Goal: Transaction & Acquisition: Purchase product/service

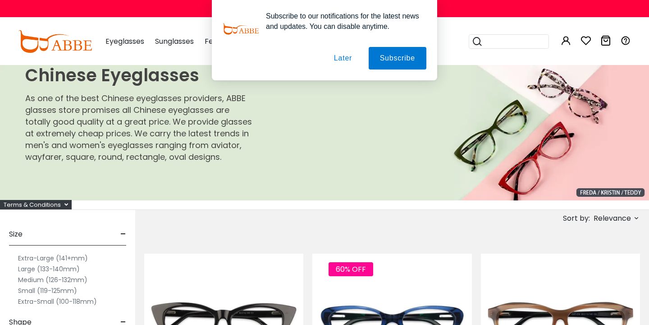
click at [344, 60] on button "Later" at bounding box center [343, 58] width 41 height 23
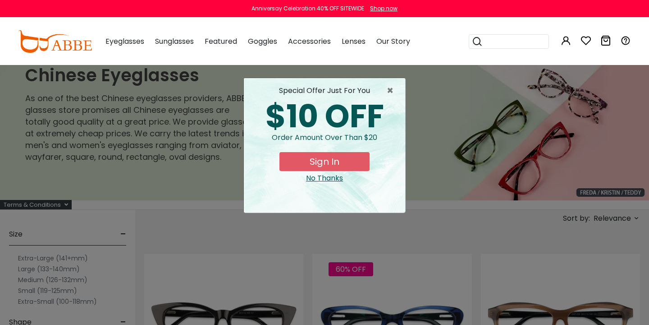
click at [371, 271] on div "× special offer just for you $10 OFF Order amount over than $20 Sign In No Than…" at bounding box center [324, 162] width 649 height 325
click at [393, 87] on span "×" at bounding box center [392, 90] width 11 height 11
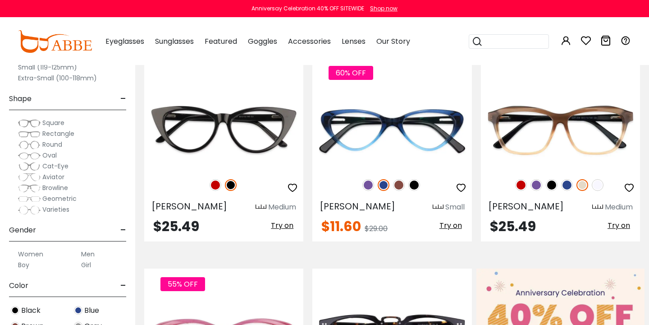
scroll to position [197, 0]
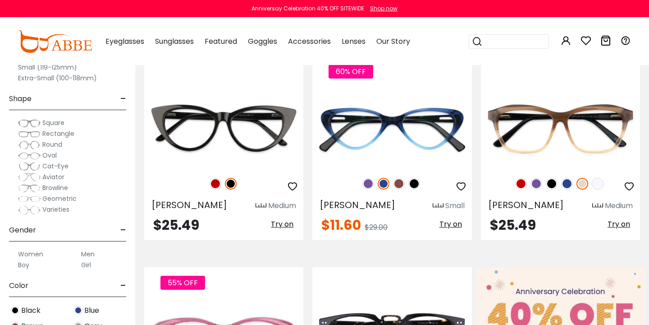
click at [42, 136] on span "Rectangle" at bounding box center [58, 133] width 32 height 9
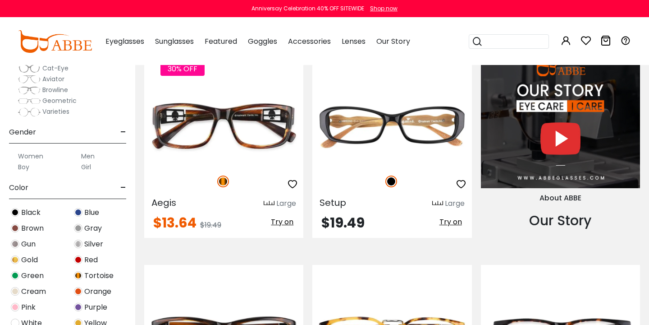
scroll to position [759, 0]
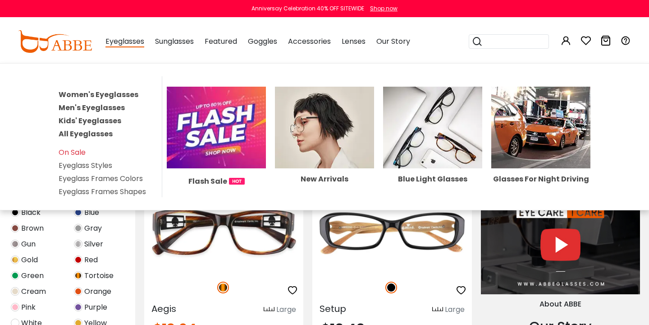
click at [120, 95] on link "Women's Eyeglasses" at bounding box center [99, 94] width 80 height 10
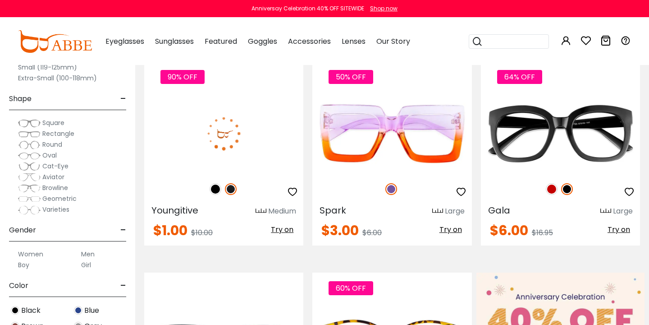
click at [59, 131] on span "Rectangle" at bounding box center [58, 133] width 32 height 9
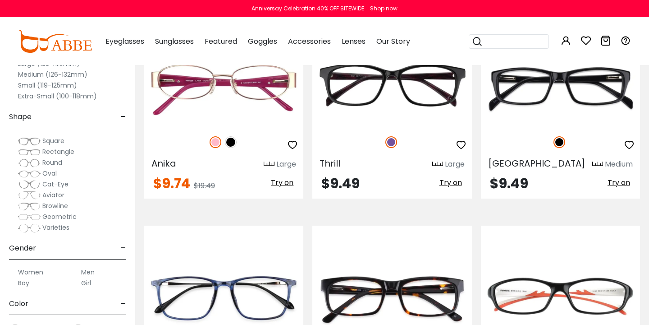
scroll to position [3224, 0]
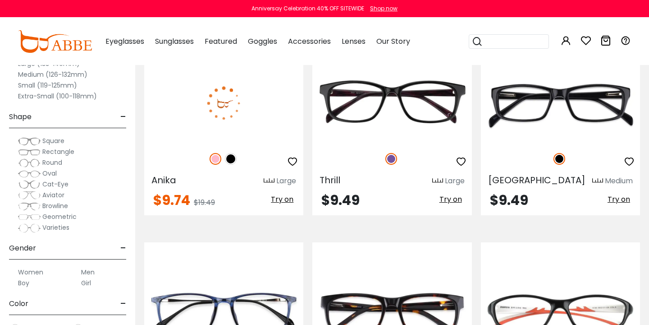
click at [229, 160] on img at bounding box center [231, 159] width 12 height 12
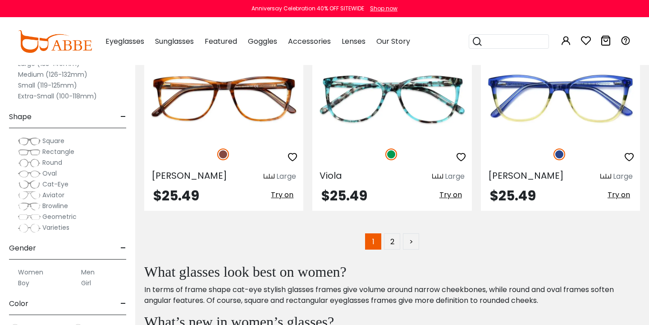
scroll to position [4304, 0]
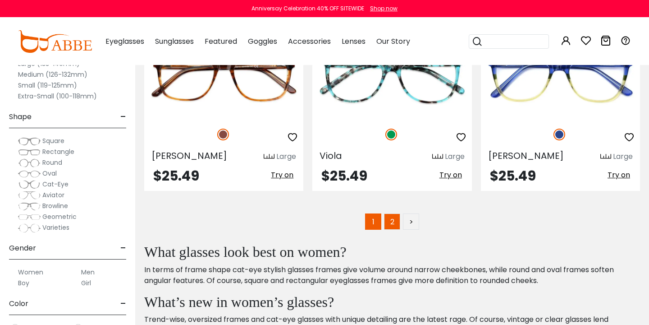
click at [394, 221] on link "2" at bounding box center [392, 221] width 16 height 16
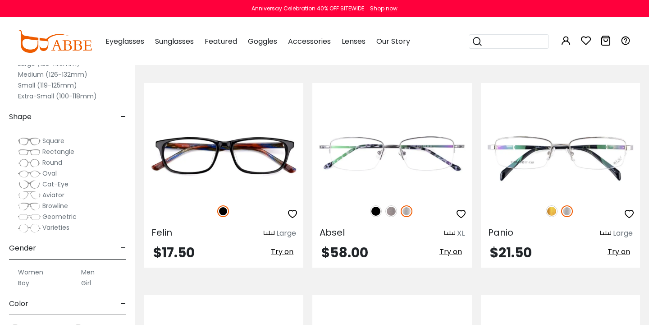
scroll to position [423, 0]
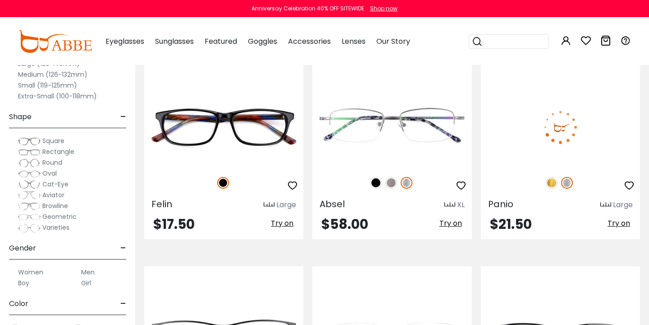
click at [553, 183] on img at bounding box center [552, 183] width 12 height 12
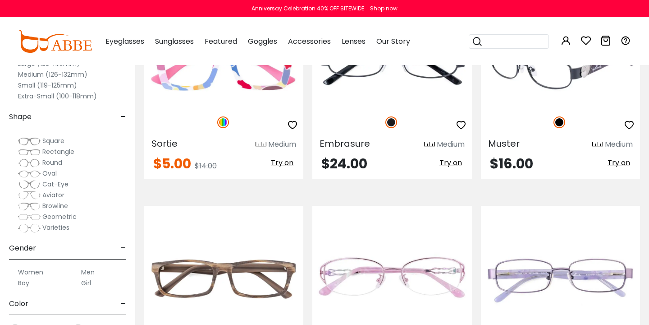
scroll to position [3215, 0]
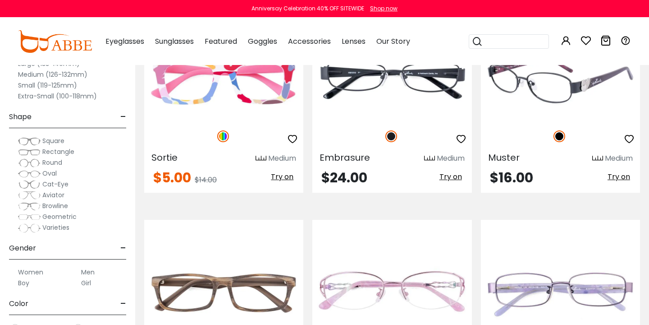
click at [486, 171] on div "$16.00 Try on" at bounding box center [560, 178] width 159 height 14
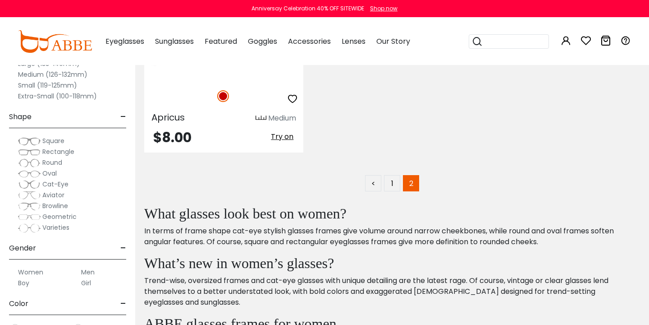
scroll to position [4317, 0]
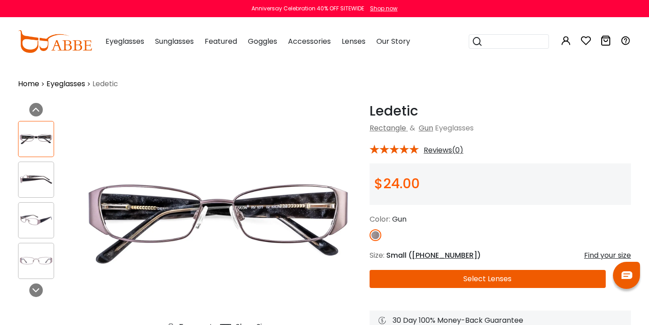
click at [35, 180] on img at bounding box center [35, 179] width 35 height 18
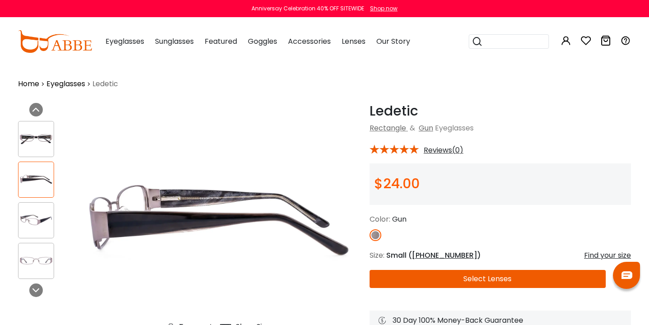
click at [38, 224] on img at bounding box center [35, 220] width 35 height 18
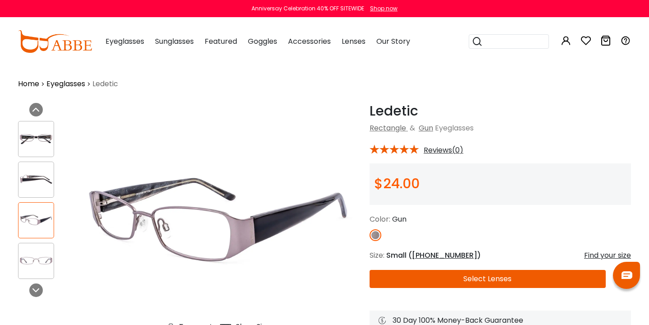
click at [38, 243] on div at bounding box center [36, 260] width 36 height 36
click at [40, 264] on img at bounding box center [35, 261] width 35 height 18
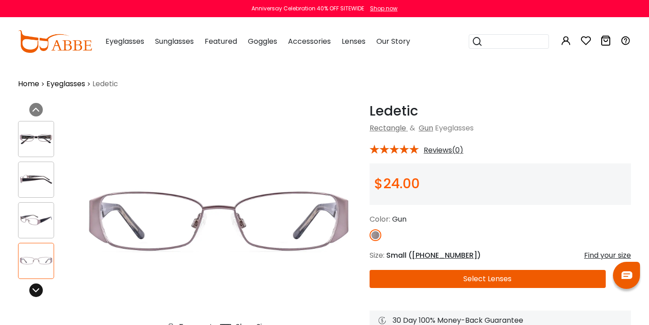
click at [41, 289] on div at bounding box center [36, 290] width 14 height 14
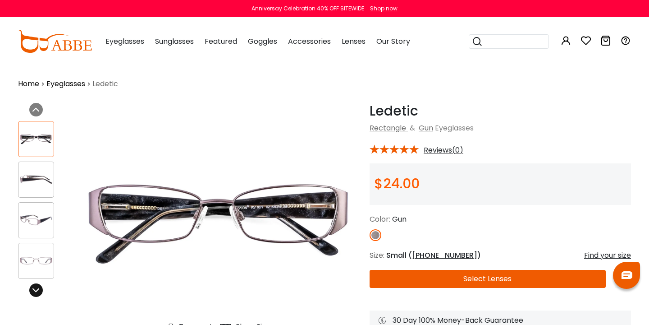
click at [41, 289] on div at bounding box center [36, 290] width 14 height 14
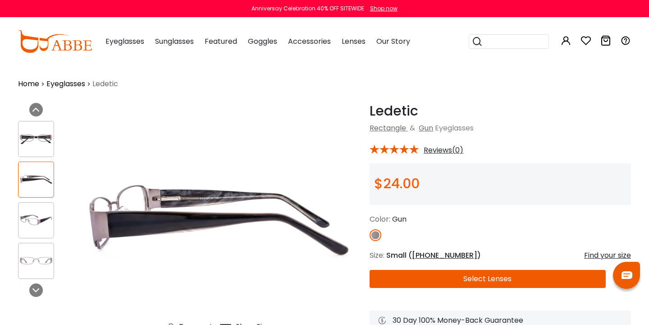
click at [37, 209] on div at bounding box center [36, 220] width 36 height 36
click at [30, 146] on img at bounding box center [35, 139] width 35 height 18
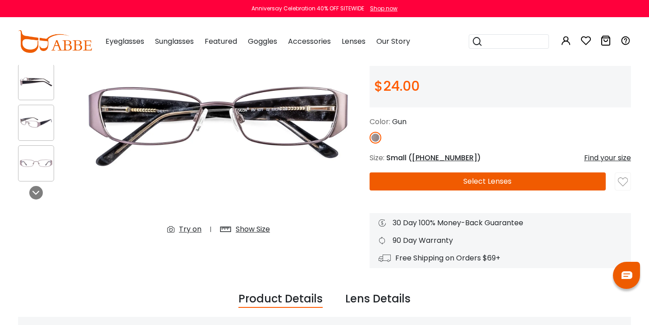
scroll to position [105, 0]
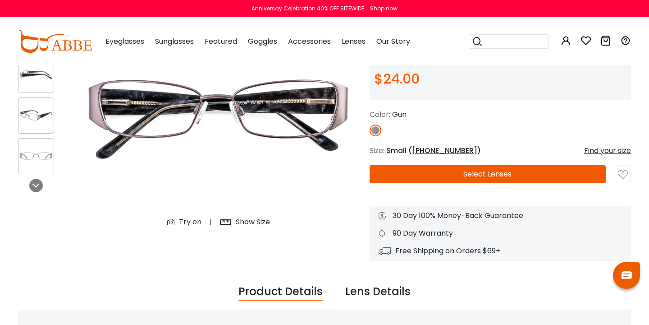
click at [393, 172] on button "Select Lenses" at bounding box center [488, 174] width 236 height 18
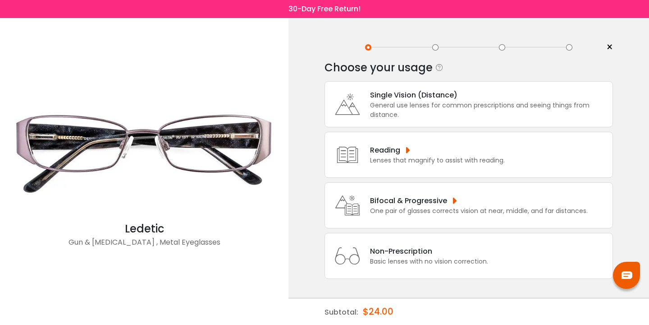
click at [403, 206] on div "One pair of glasses corrects vision at near, middle, and far distances." at bounding box center [479, 210] width 218 height 9
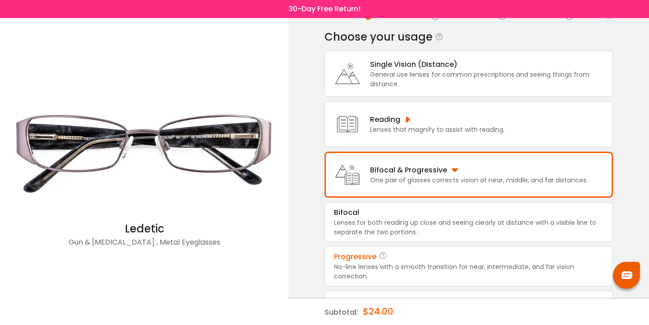
click at [403, 252] on div "Progressive No-line lenses with a smooth transition for near, intermediate, and…" at bounding box center [469, 266] width 288 height 40
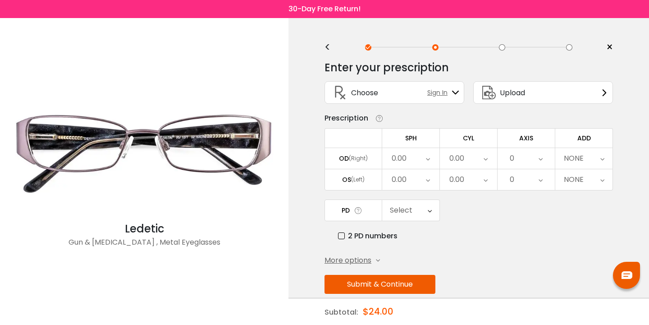
click at [403, 158] on div "0.00" at bounding box center [399, 158] width 15 height 18
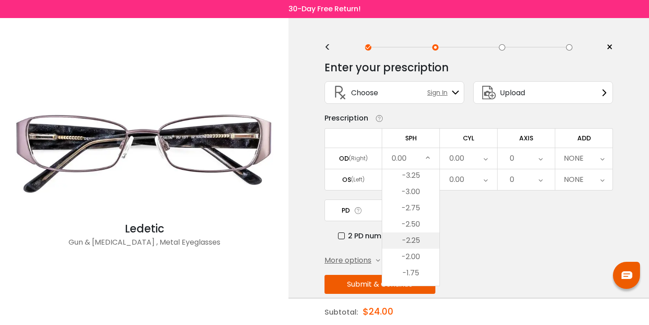
scroll to position [1077, 0]
click at [416, 177] on li "-3.50" at bounding box center [410, 171] width 57 height 16
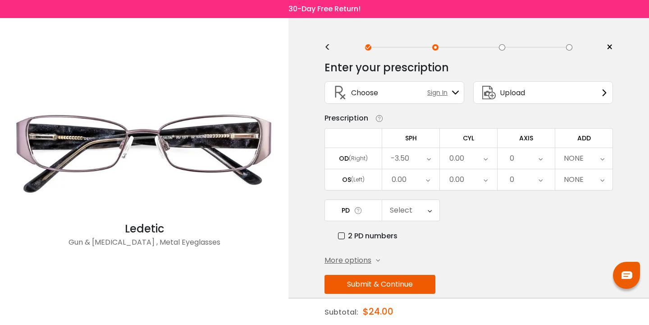
click at [413, 161] on div "-3.50" at bounding box center [410, 158] width 57 height 21
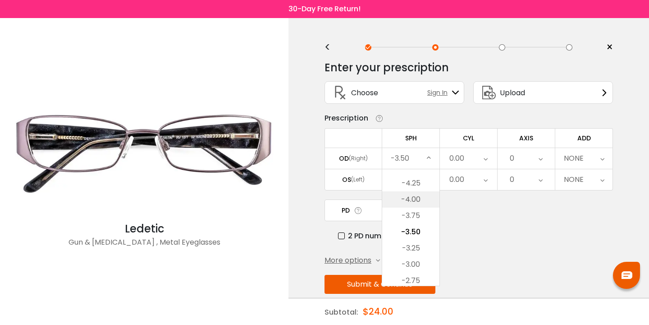
scroll to position [1017, 0]
click at [419, 218] on li "-3.75" at bounding box center [410, 214] width 57 height 16
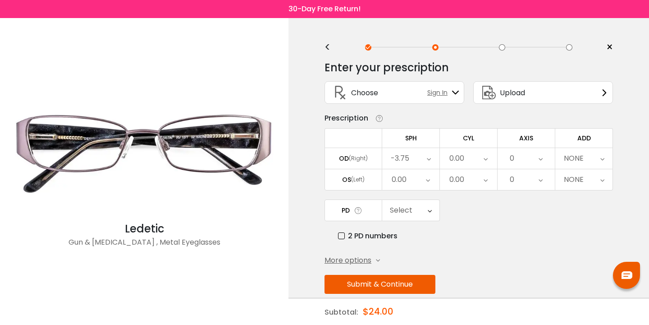
click at [421, 178] on div "0.00" at bounding box center [410, 179] width 57 height 21
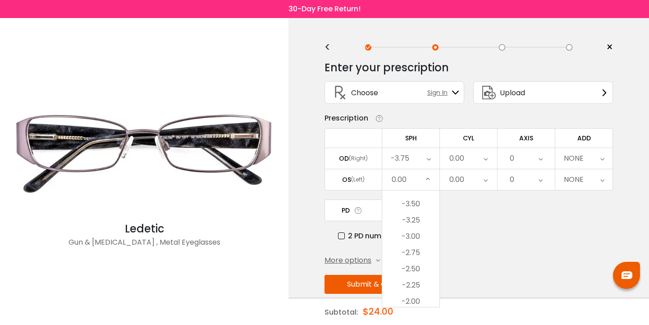
scroll to position [1060, 0]
click at [423, 226] on li "-3.25" at bounding box center [410, 226] width 57 height 16
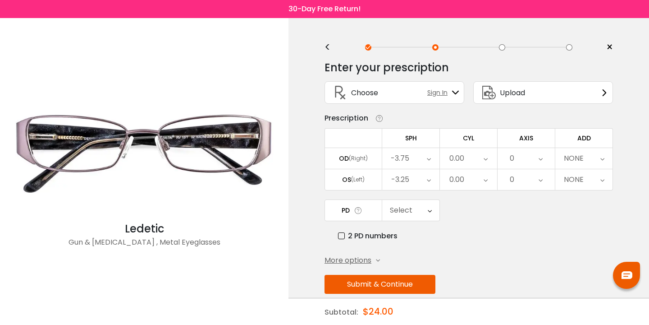
click at [460, 155] on div "0.00" at bounding box center [456, 158] width 15 height 18
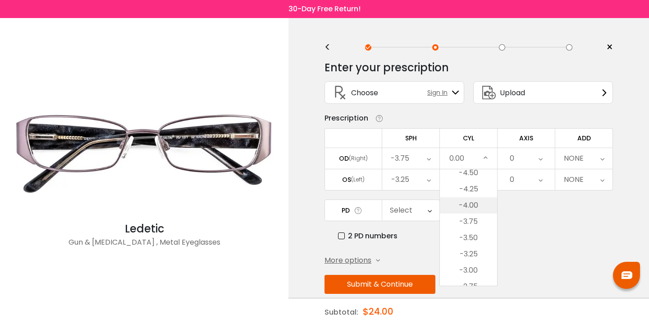
scroll to position [104, 0]
click at [476, 189] on li "-4.25" at bounding box center [468, 187] width 57 height 16
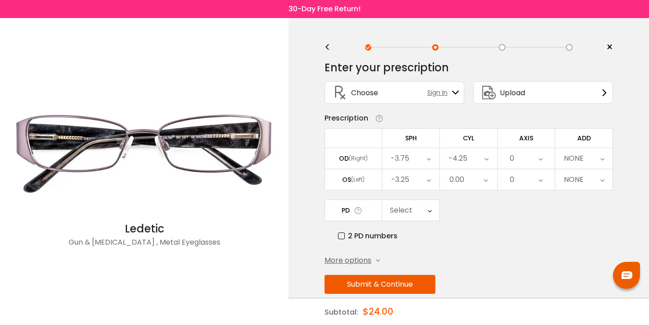
click at [474, 174] on div "0.00" at bounding box center [468, 179] width 57 height 21
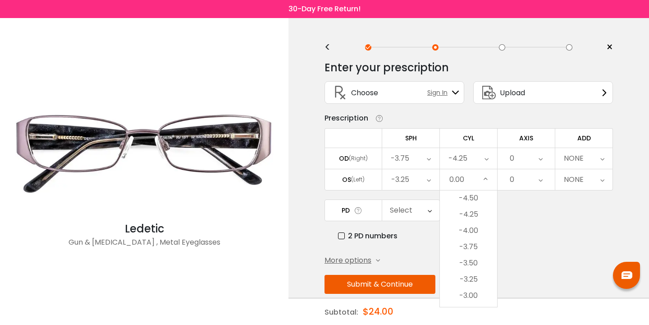
scroll to position [96, 0]
click at [476, 220] on li "-4.25" at bounding box center [468, 215] width 57 height 16
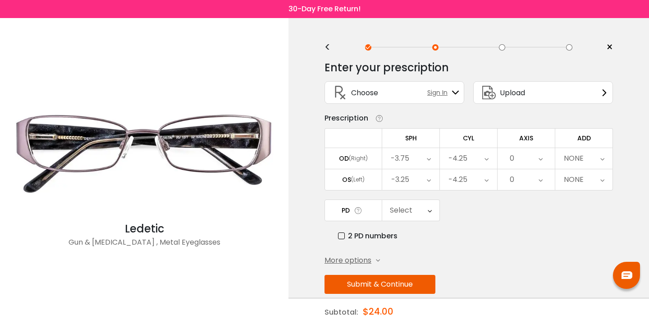
click at [516, 163] on div "0" at bounding box center [526, 158] width 57 height 21
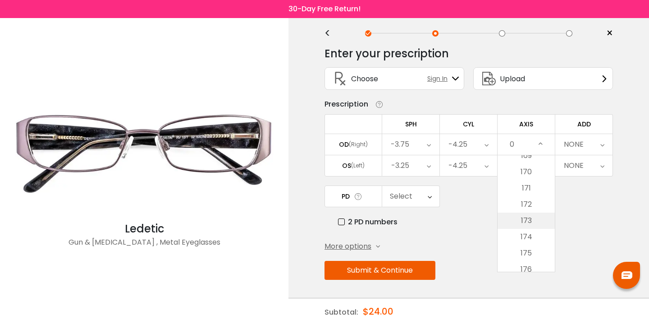
scroll to position [2725, 0]
click at [530, 202] on li "170" at bounding box center [526, 197] width 57 height 16
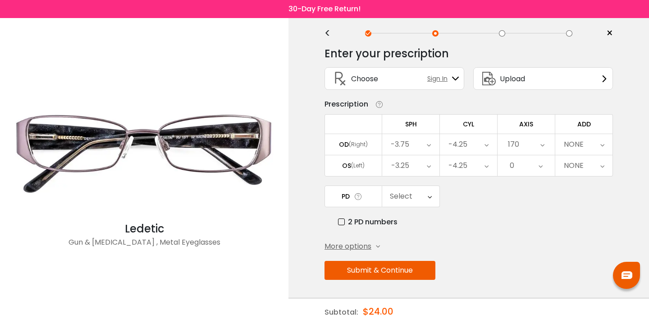
click at [531, 166] on div "0" at bounding box center [526, 165] width 57 height 21
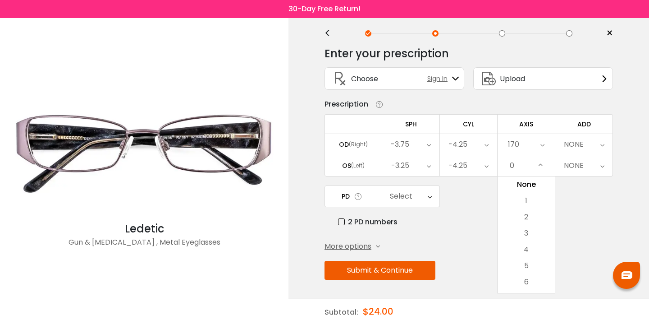
click at [521, 142] on div "170" at bounding box center [526, 144] width 57 height 21
click at [529, 262] on li "180" at bounding box center [526, 263] width 57 height 16
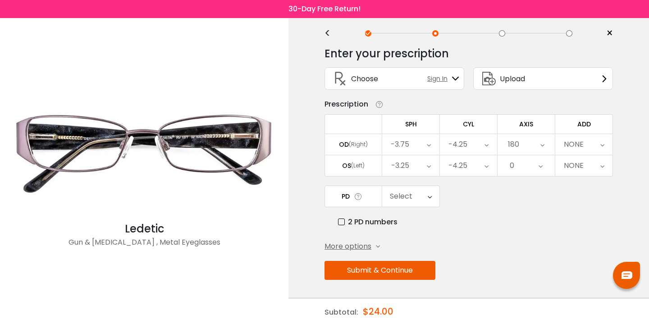
click at [529, 160] on div "0" at bounding box center [526, 165] width 57 height 21
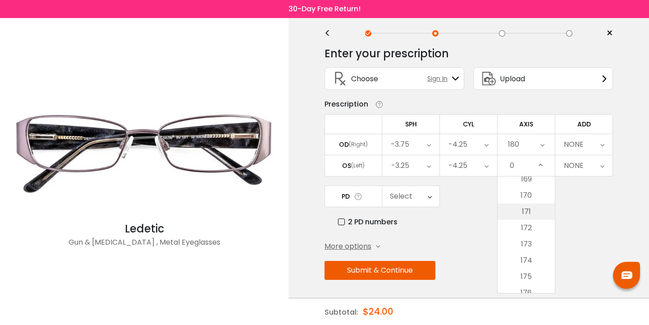
scroll to position [2748, 0]
click at [529, 196] on li "170" at bounding box center [526, 195] width 57 height 16
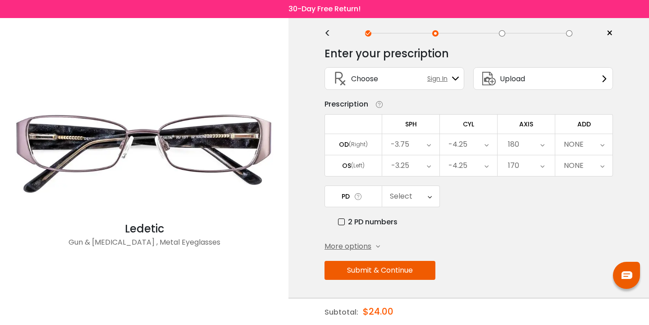
click at [575, 147] on div "NONE" at bounding box center [574, 144] width 20 height 18
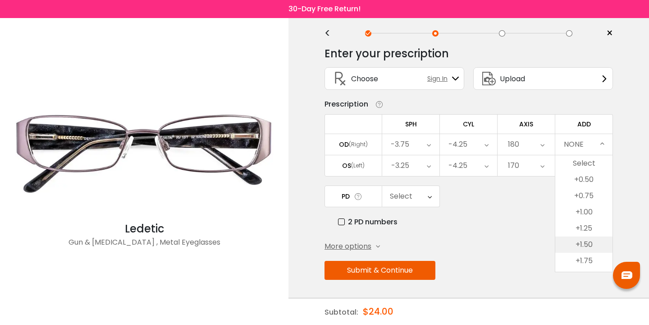
scroll to position [32, 0]
click at [586, 243] on li "+2.00" at bounding box center [583, 245] width 57 height 16
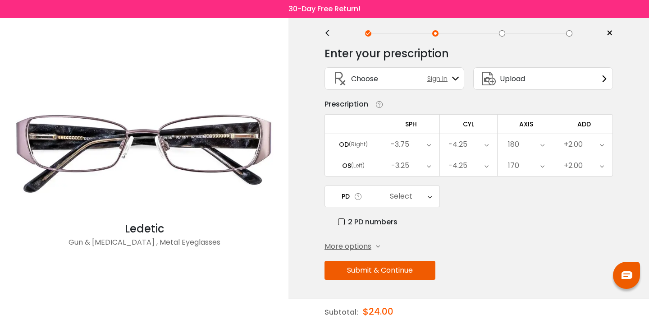
click at [582, 162] on div "+2.00" at bounding box center [573, 165] width 19 height 18
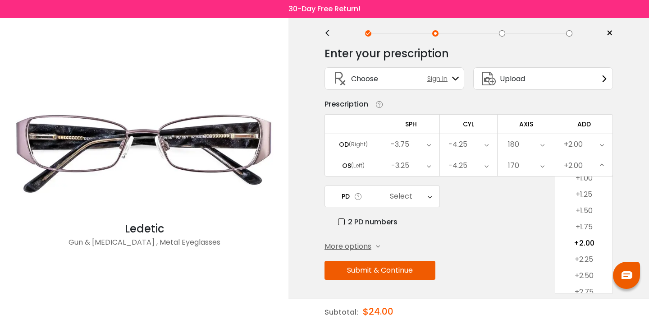
click at [502, 215] on div "PD Select Cancel PD Save 46 47 48 49 50 51 52 53 54 55 56 57 58 59 60 61 62 63 …" at bounding box center [469, 206] width 288 height 42
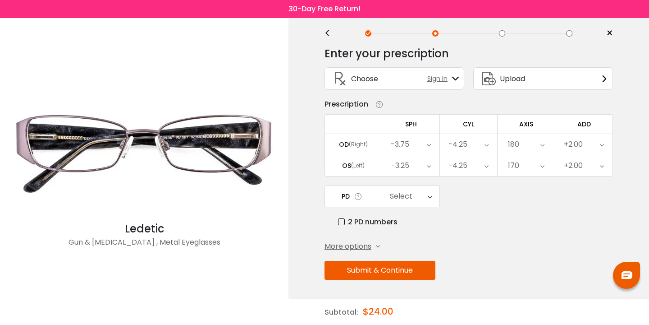
click at [399, 200] on div "Select" at bounding box center [401, 196] width 23 height 18
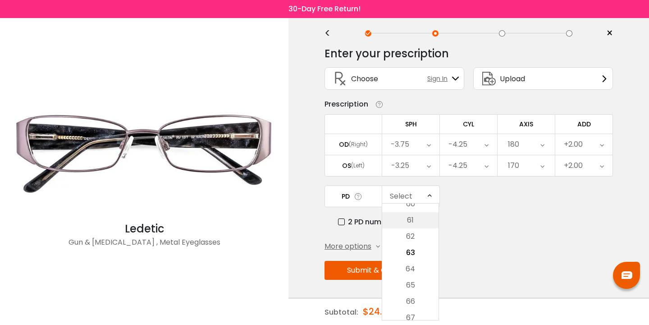
scroll to position [245, 0]
click at [420, 277] on li "65" at bounding box center [410, 275] width 56 height 16
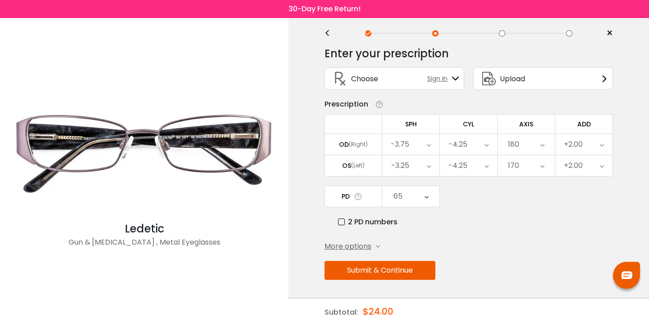
click at [394, 273] on button "Submit & Continue" at bounding box center [380, 270] width 111 height 19
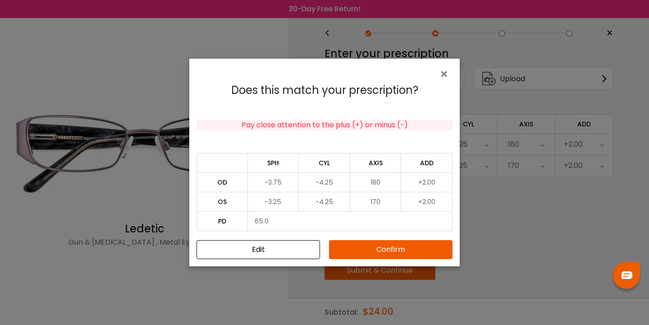
click at [407, 249] on button "Confirm" at bounding box center [391, 249] width 124 height 19
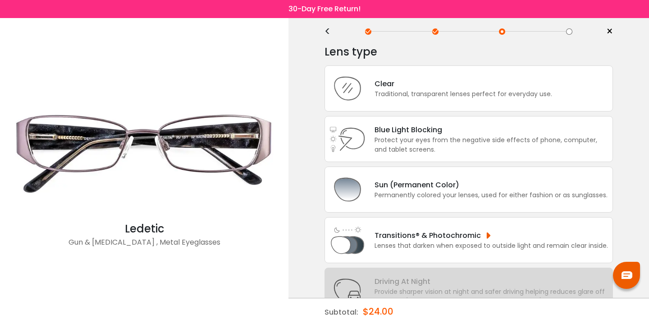
scroll to position [0, 0]
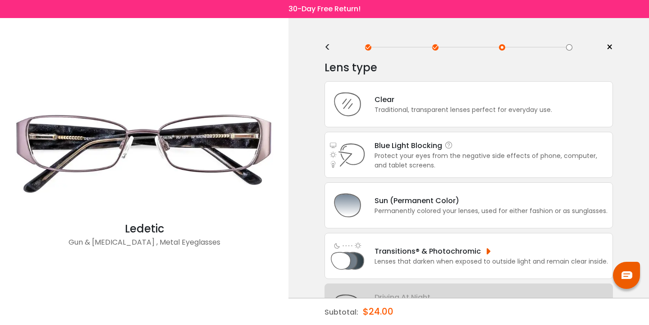
click at [467, 151] on div "Blue Light Blocking Blue Light Blocking Blue Light blocking lenses offer the be…" at bounding box center [491, 145] width 233 height 11
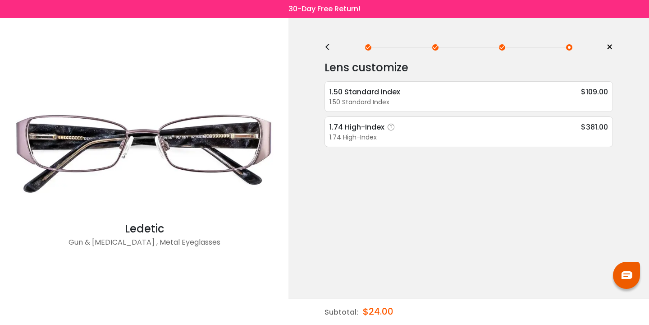
click at [461, 128] on div "1.74 High-Index $381.00" at bounding box center [468, 126] width 279 height 11
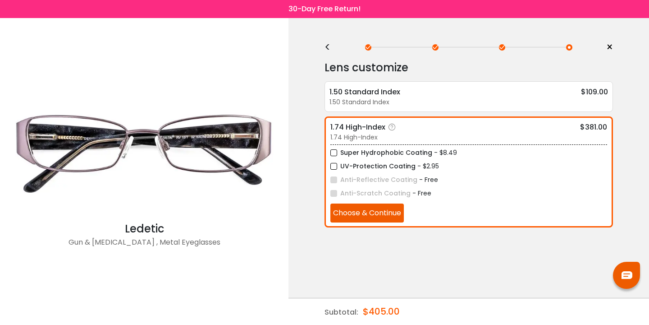
click at [387, 218] on button "Choose & Continue" at bounding box center [366, 212] width 73 height 19
